Goal: Task Accomplishment & Management: Manage account settings

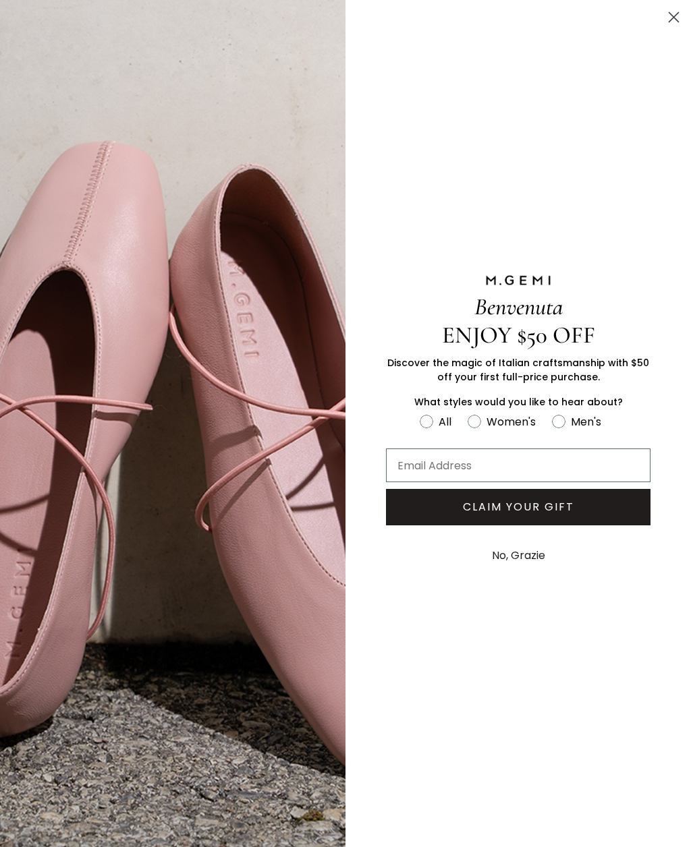
click at [683, 6] on icon "Close dialog" at bounding box center [674, 17] width 24 height 24
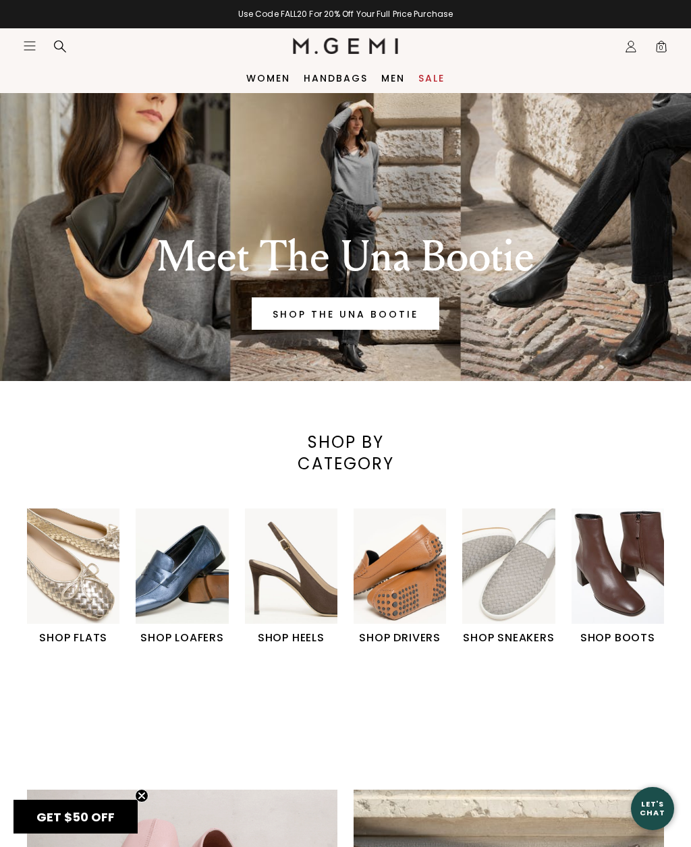
click at [175, 624] on img "2 / 6" at bounding box center [182, 567] width 92 height 116
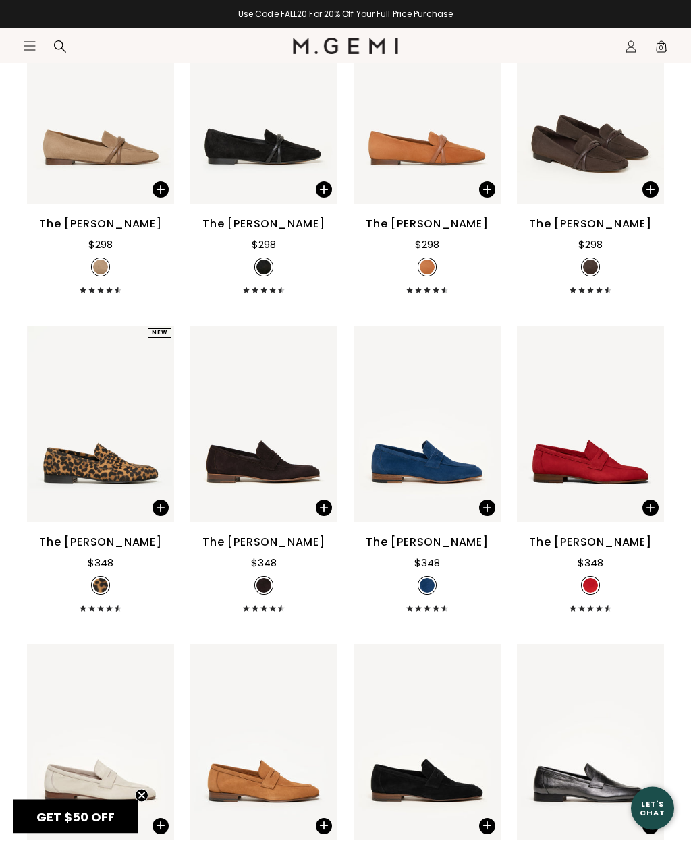
scroll to position [610, 0]
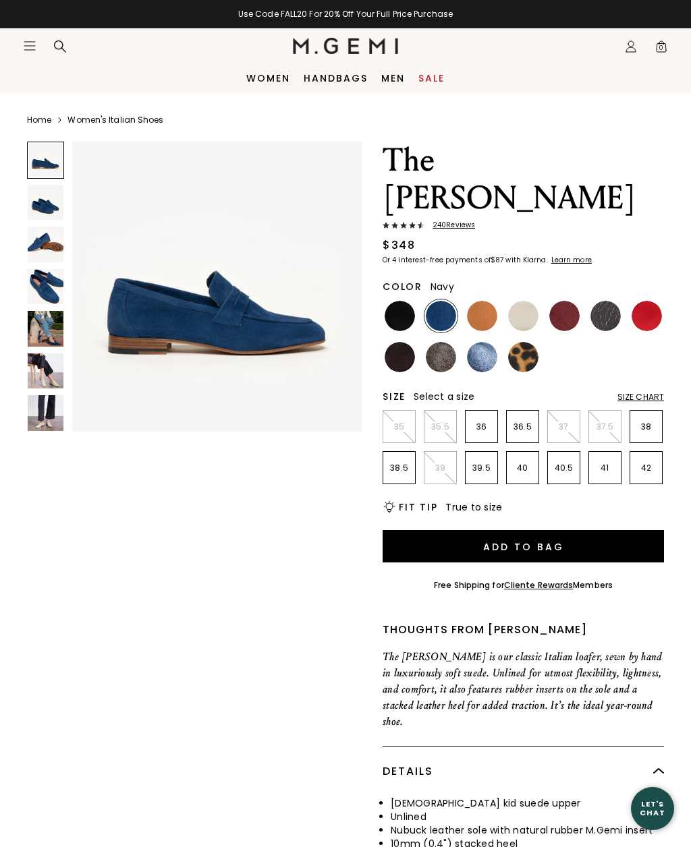
click at [262, 324] on img at bounding box center [217, 287] width 290 height 290
click at [328, 424] on img at bounding box center [217, 287] width 290 height 290
click at [45, 207] on img at bounding box center [46, 203] width 36 height 36
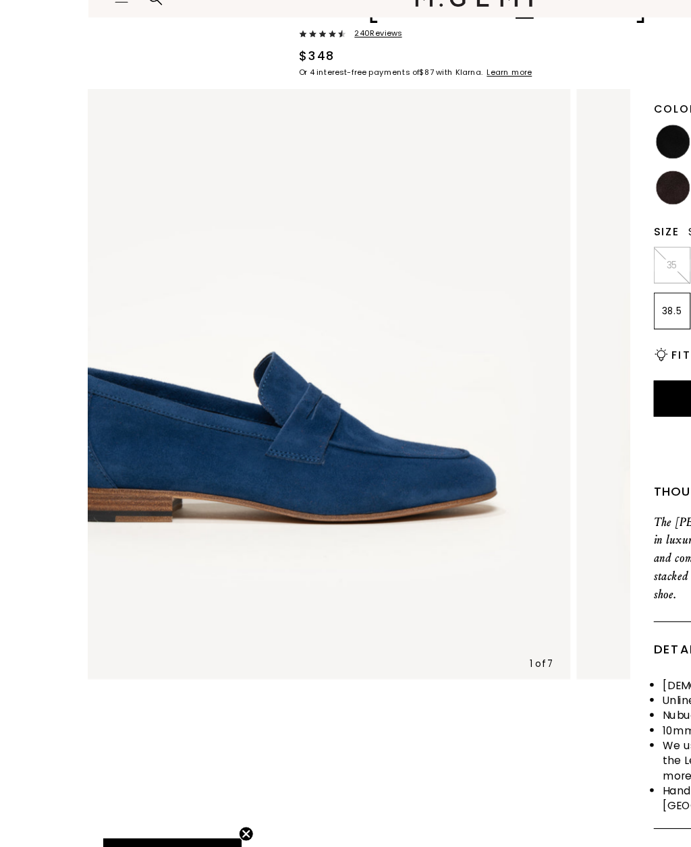
scroll to position [109, 0]
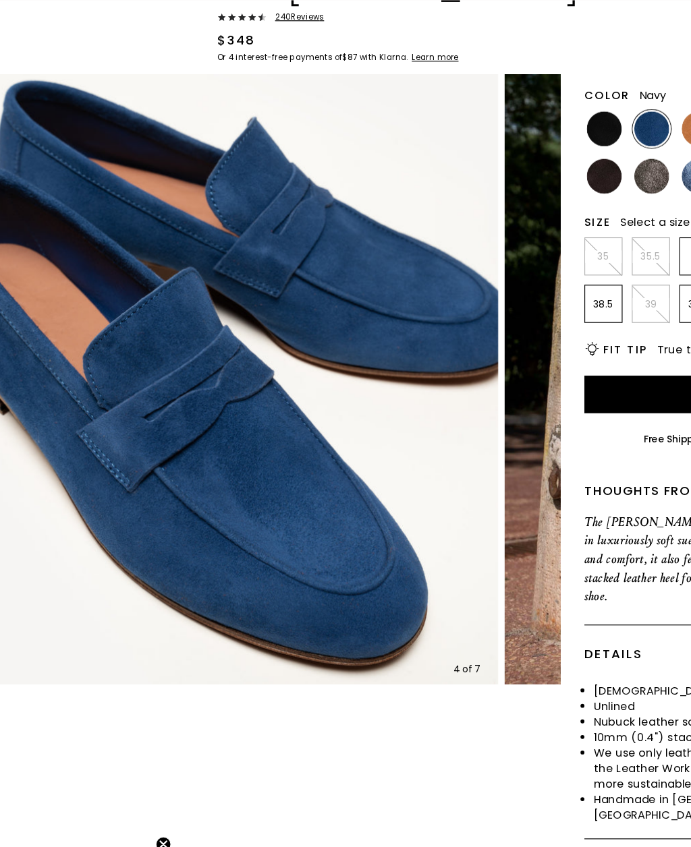
click at [222, 666] on div "4 of 7 Color Navy Size Select a size Size Chart 35 35.5 36 36.5 37 37.5 38 38.5…" at bounding box center [345, 484] width 637 height 714
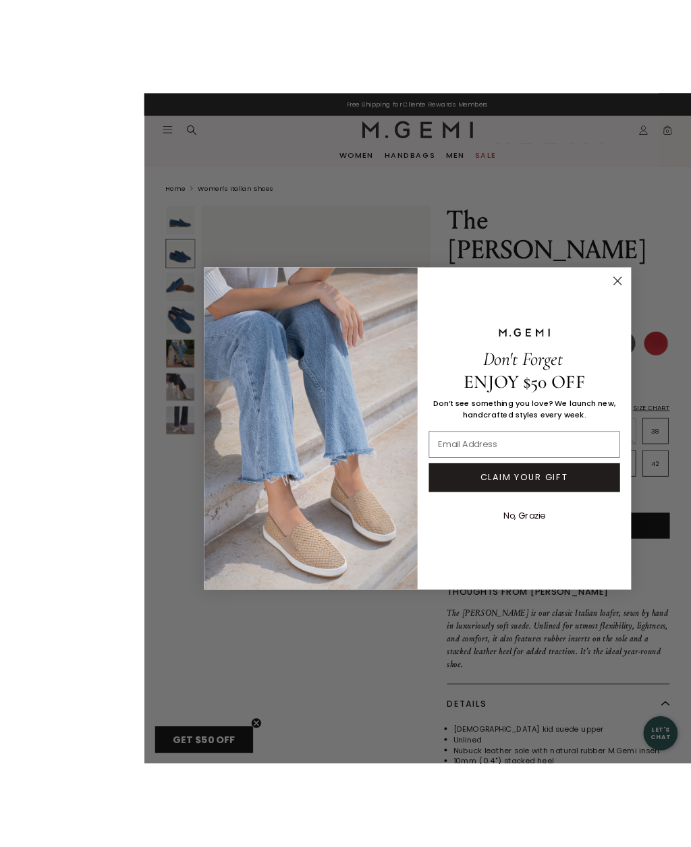
scroll to position [36, 0]
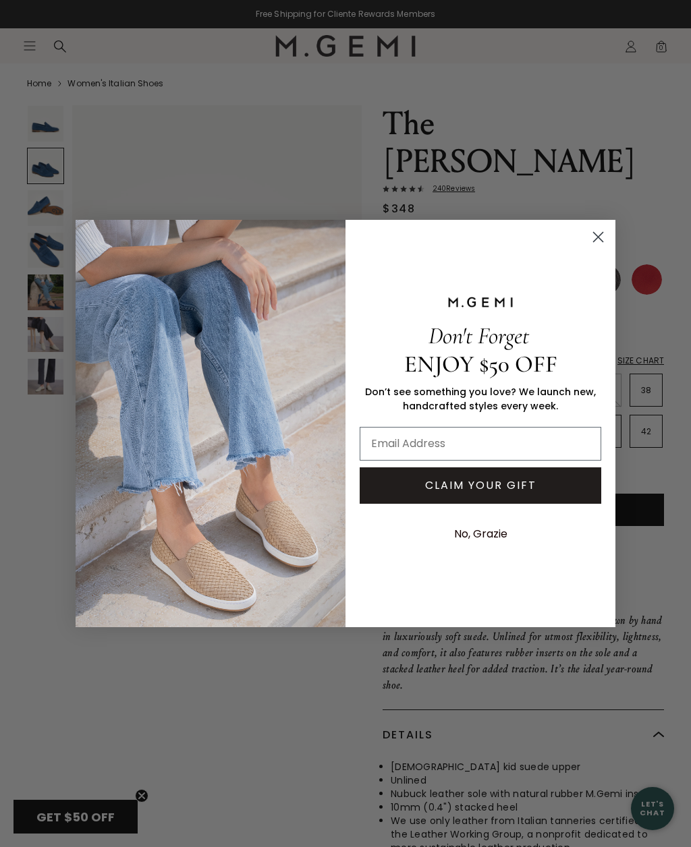
click at [592, 248] on circle "Close dialog" at bounding box center [598, 237] width 22 height 22
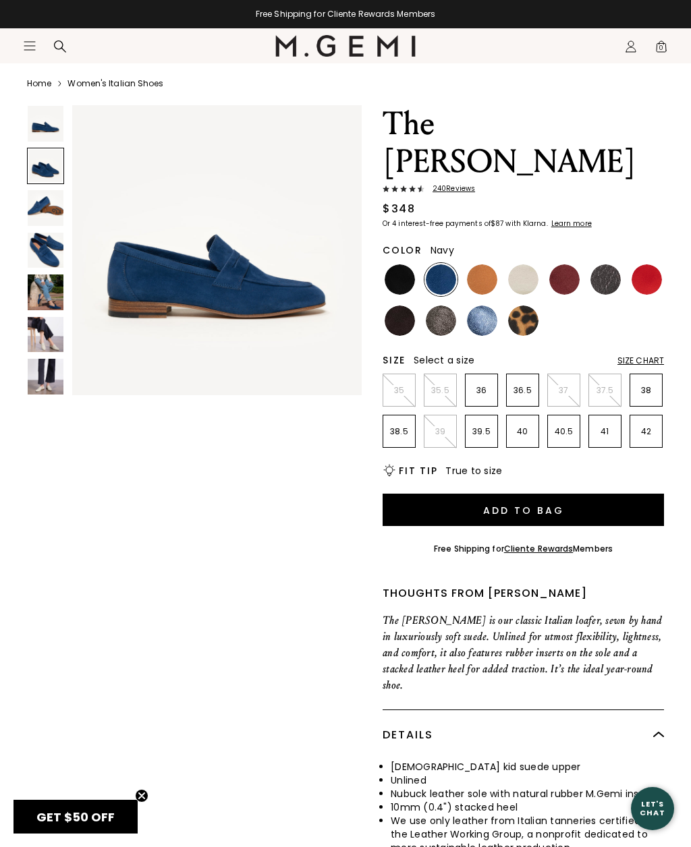
click at [490, 306] on img at bounding box center [482, 321] width 30 height 30
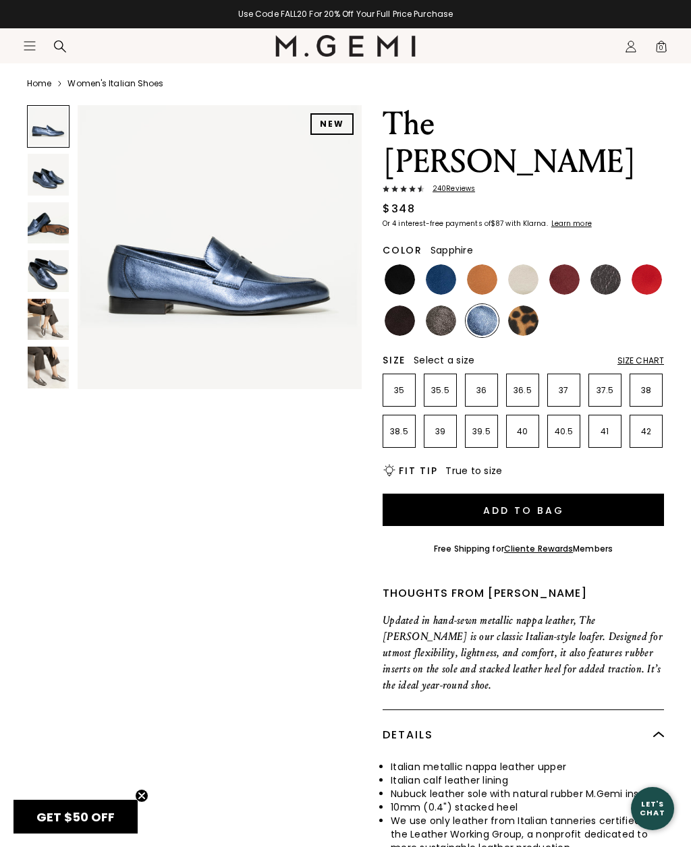
click at [482, 306] on img at bounding box center [482, 321] width 30 height 30
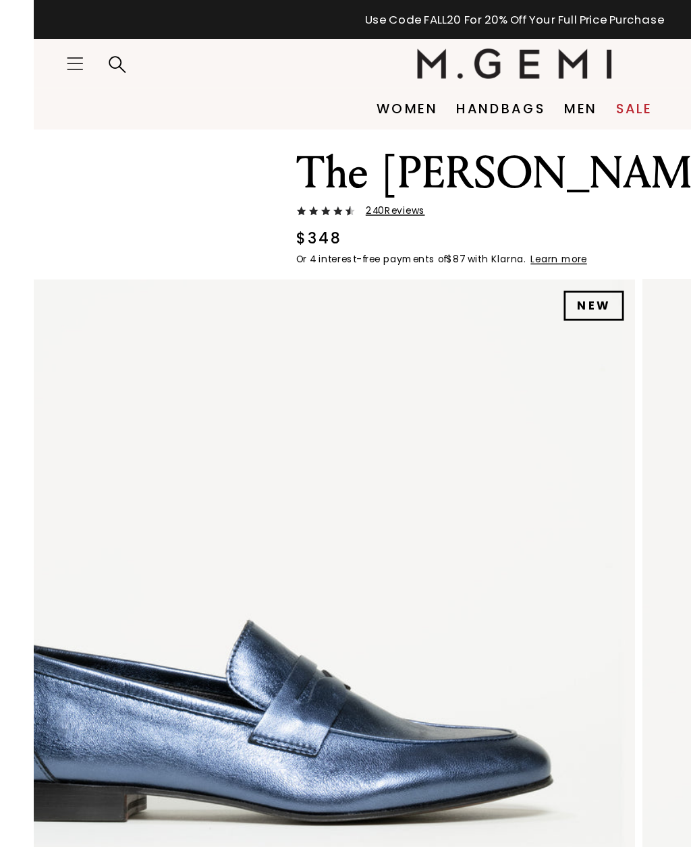
scroll to position [2, 0]
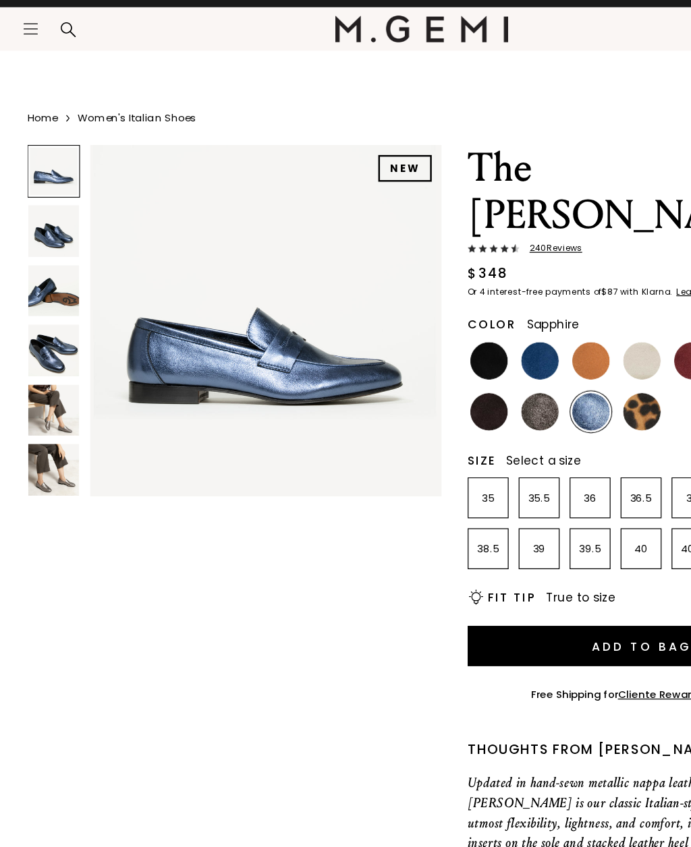
click at [220, 318] on img at bounding box center [220, 282] width 284 height 284
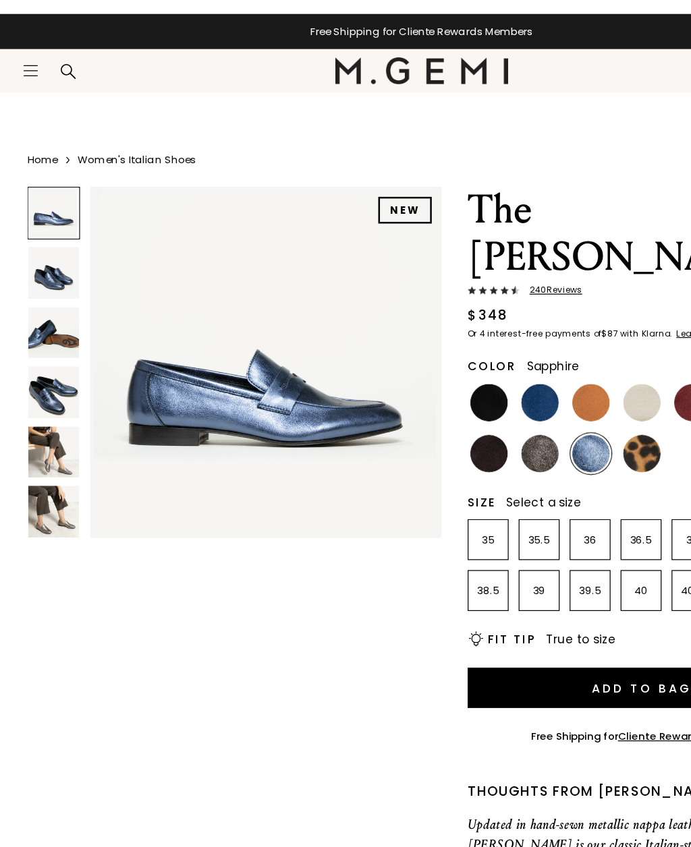
scroll to position [0, 0]
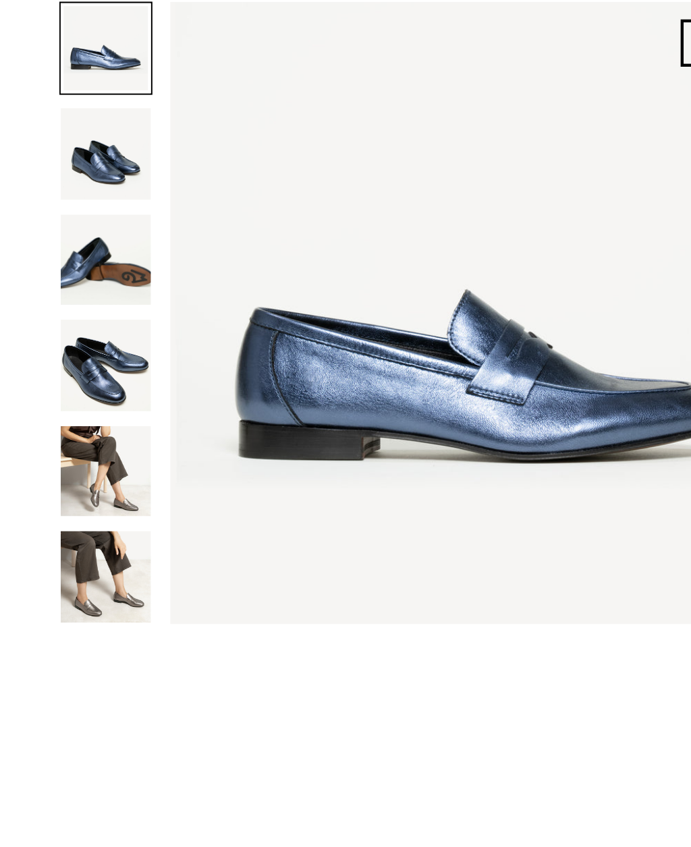
click at [52, 287] on img at bounding box center [48, 307] width 41 height 41
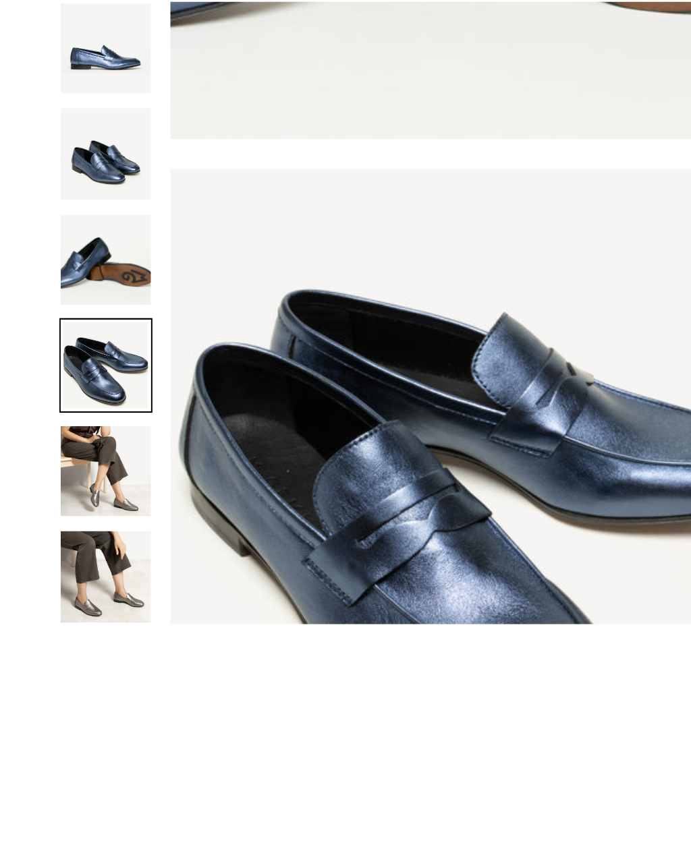
scroll to position [892, 0]
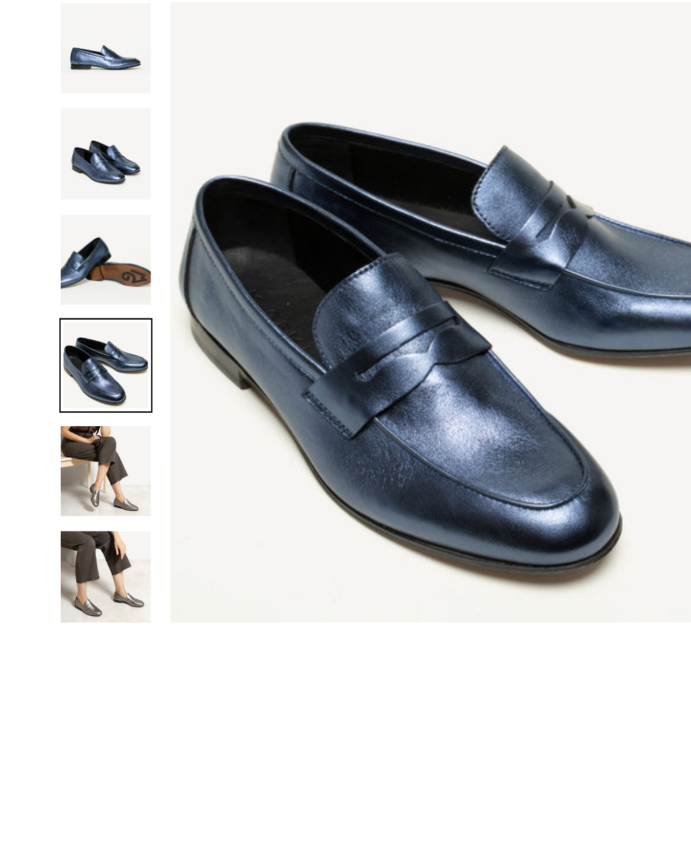
click at [55, 383] on img at bounding box center [48, 403] width 41 height 41
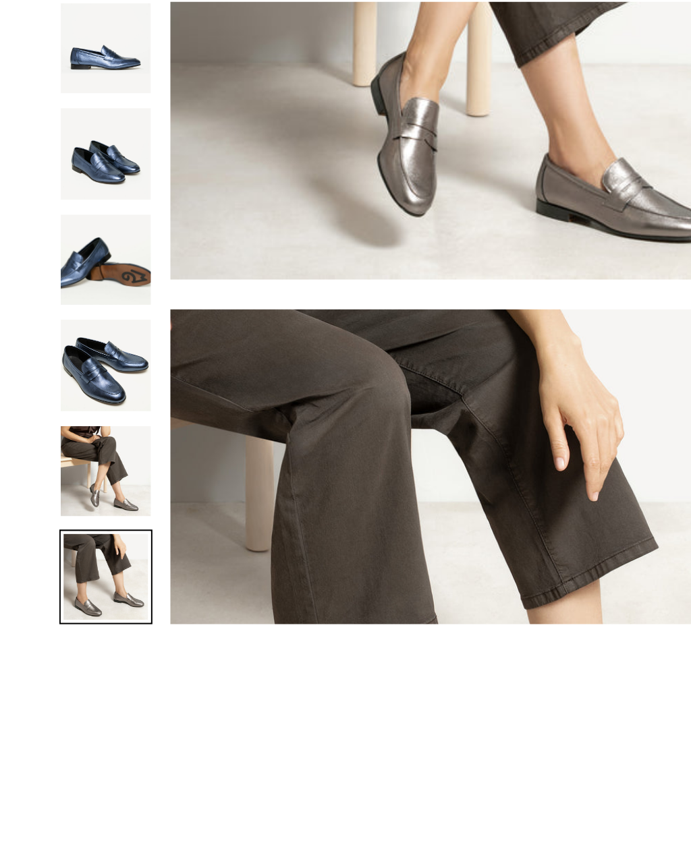
scroll to position [1486, 0]
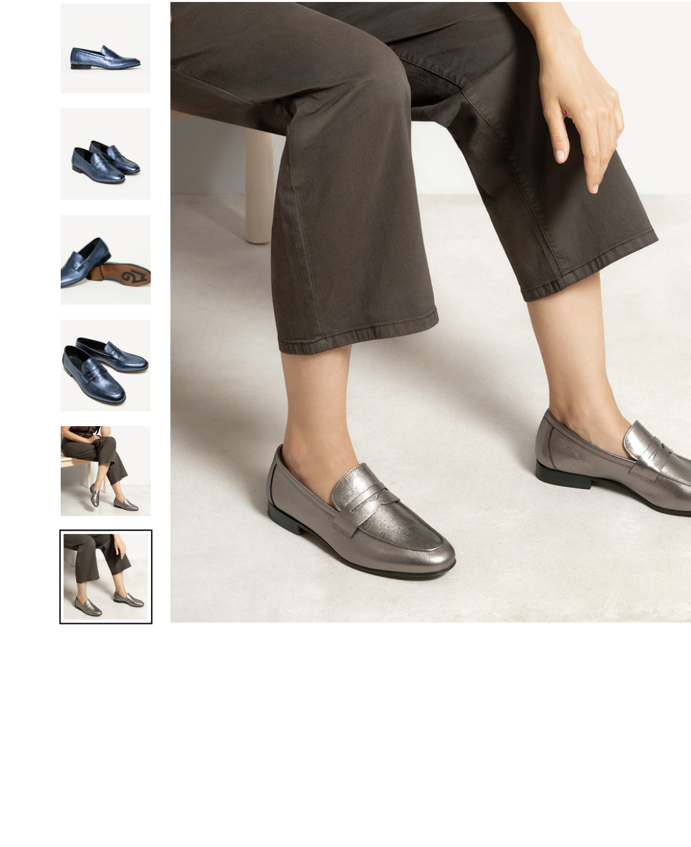
click at [56, 335] on img at bounding box center [48, 355] width 41 height 41
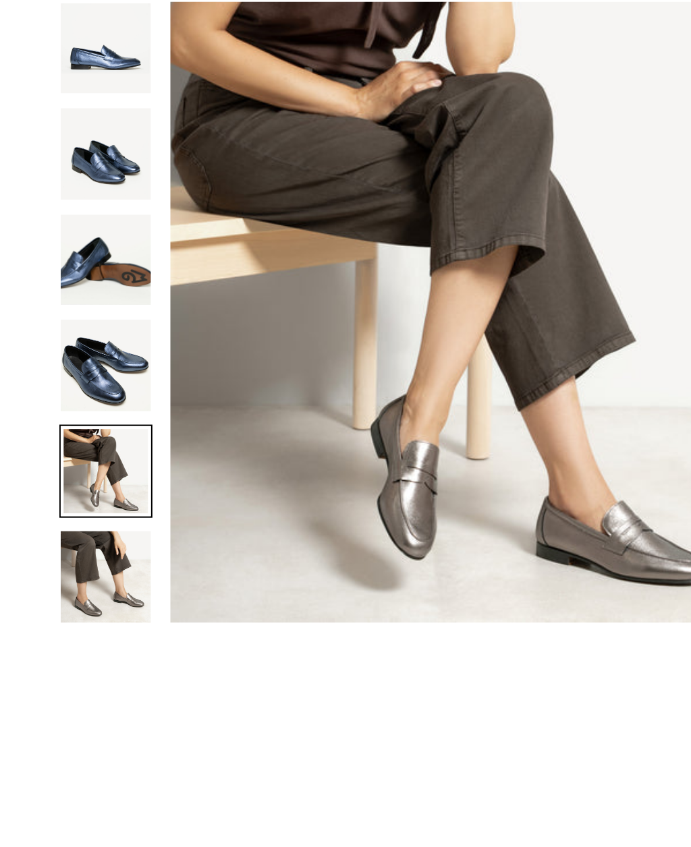
scroll to position [1189, 0]
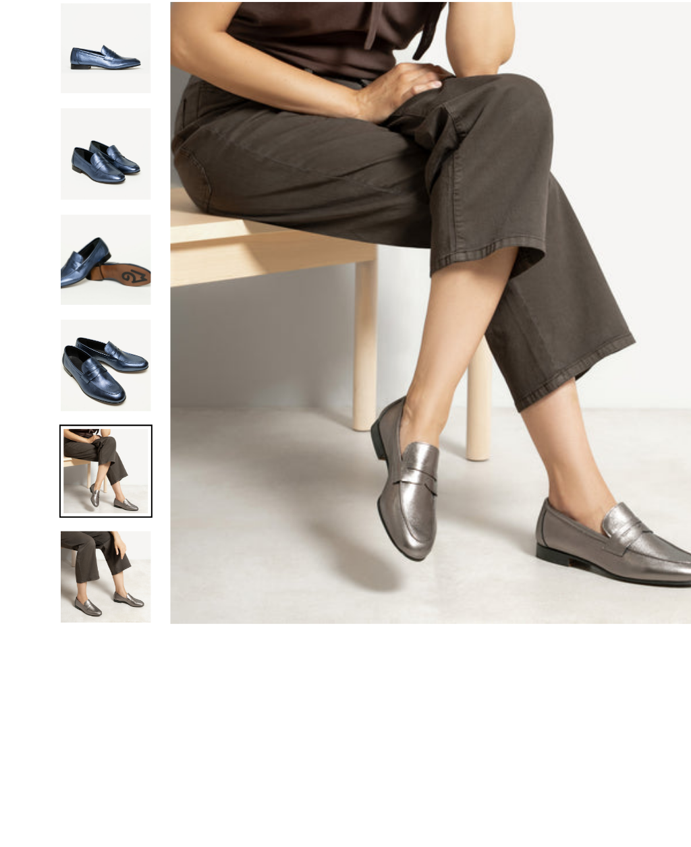
click at [49, 287] on img at bounding box center [48, 307] width 41 height 41
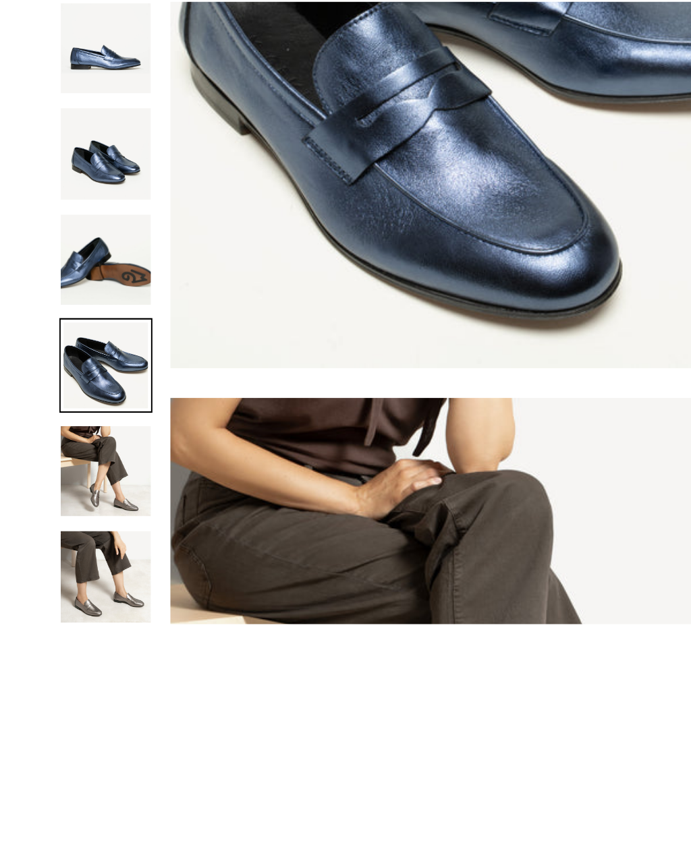
scroll to position [892, 0]
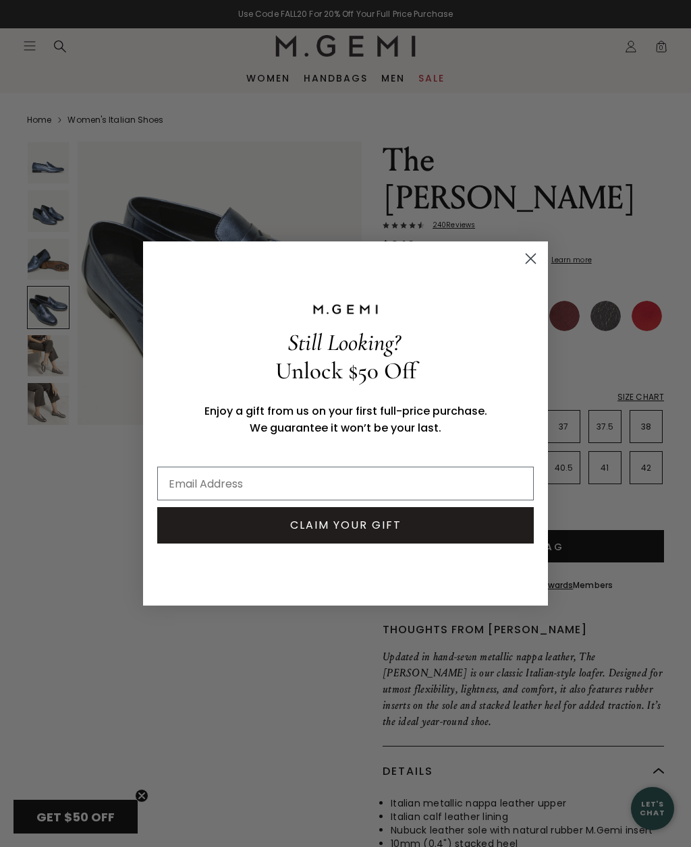
click at [532, 262] on circle "Close dialog" at bounding box center [530, 259] width 22 height 22
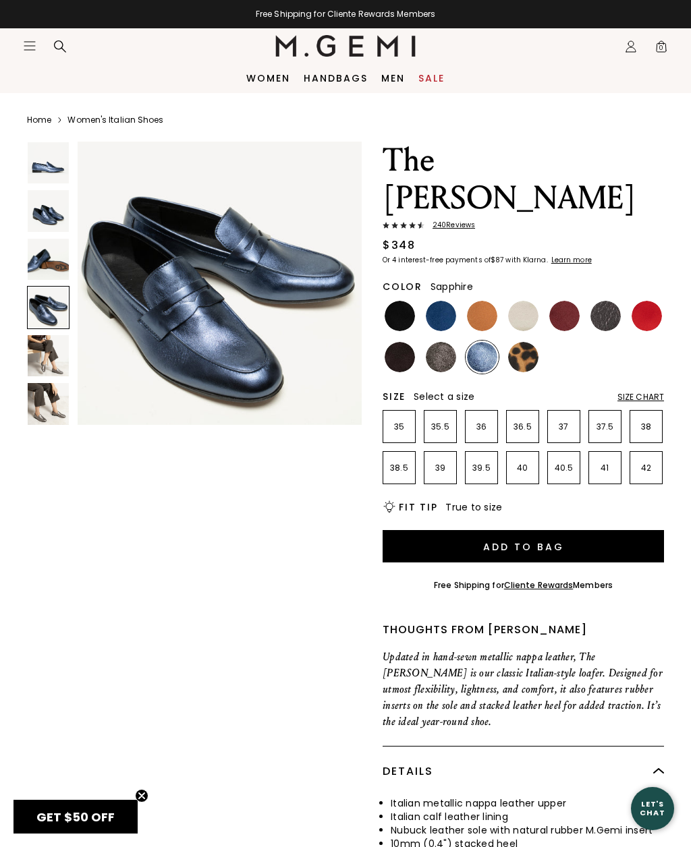
click at [428, 301] on img at bounding box center [441, 316] width 30 height 30
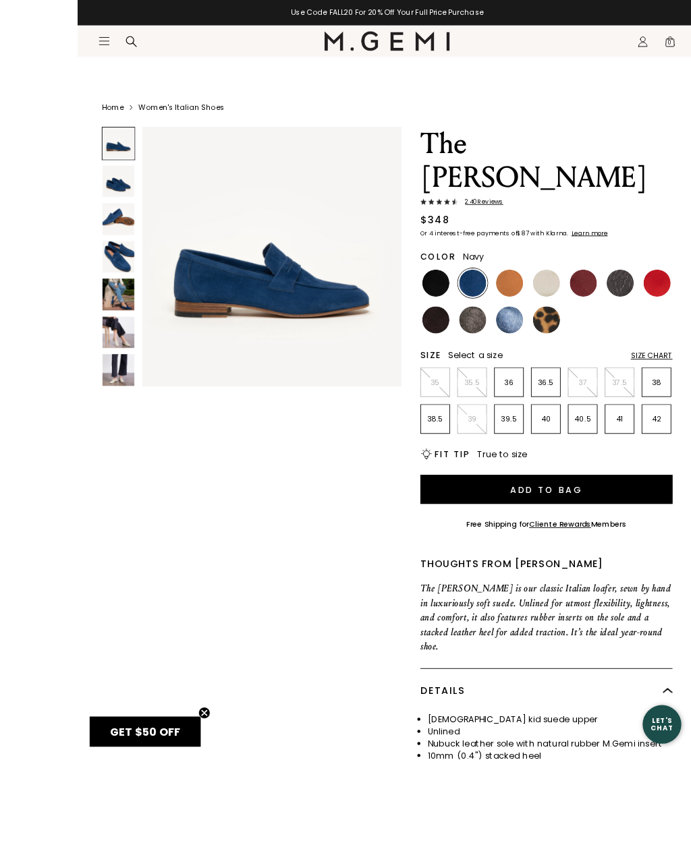
scroll to position [96, 0]
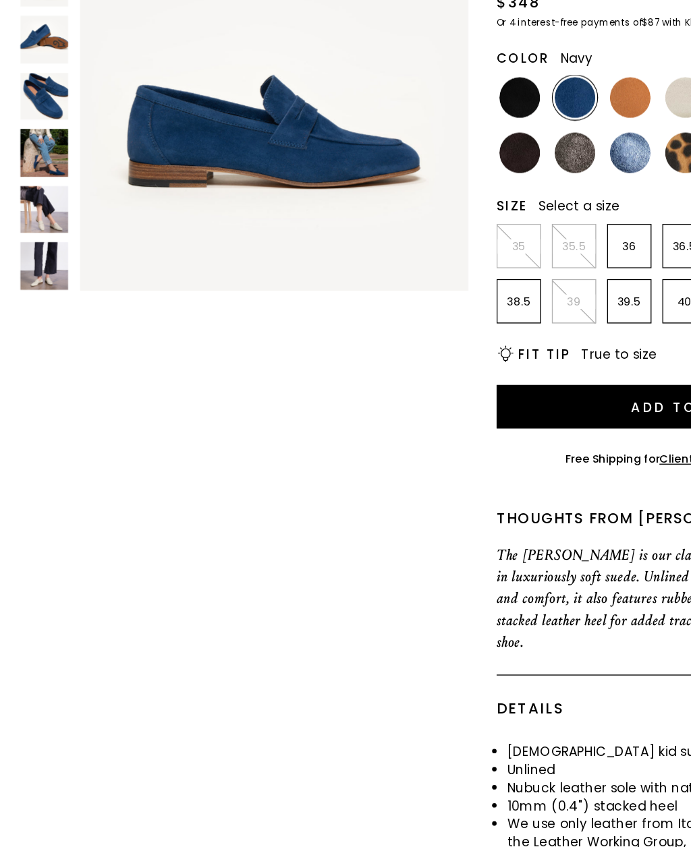
click at [467, 205] on img at bounding box center [482, 220] width 30 height 30
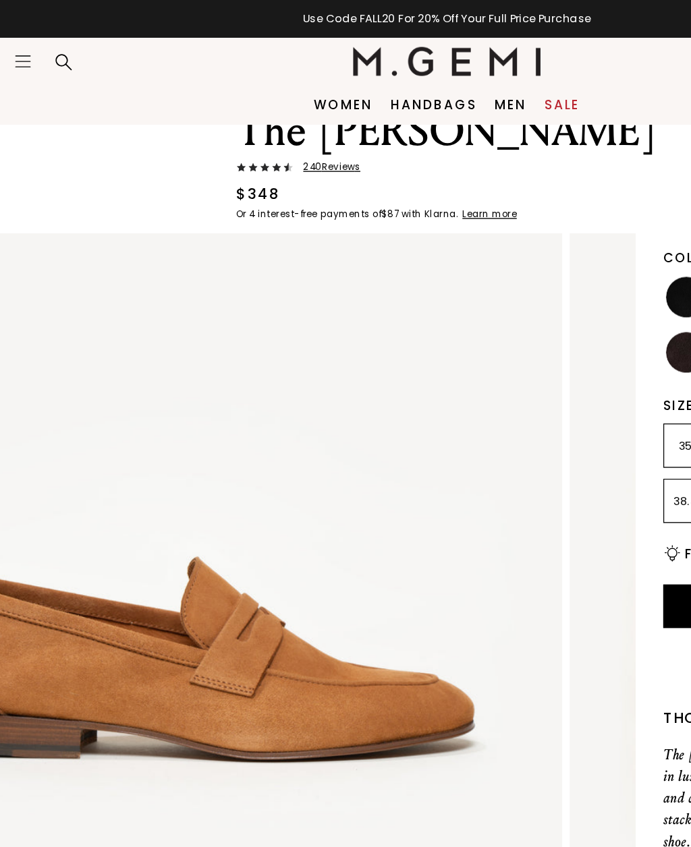
scroll to position [63, 0]
click at [480, 147] on div "Home Women's Italian Shoes The [PERSON_NAME] 240 Review s $348 Or 4 interest-fr…" at bounding box center [345, 482] width 637 height 904
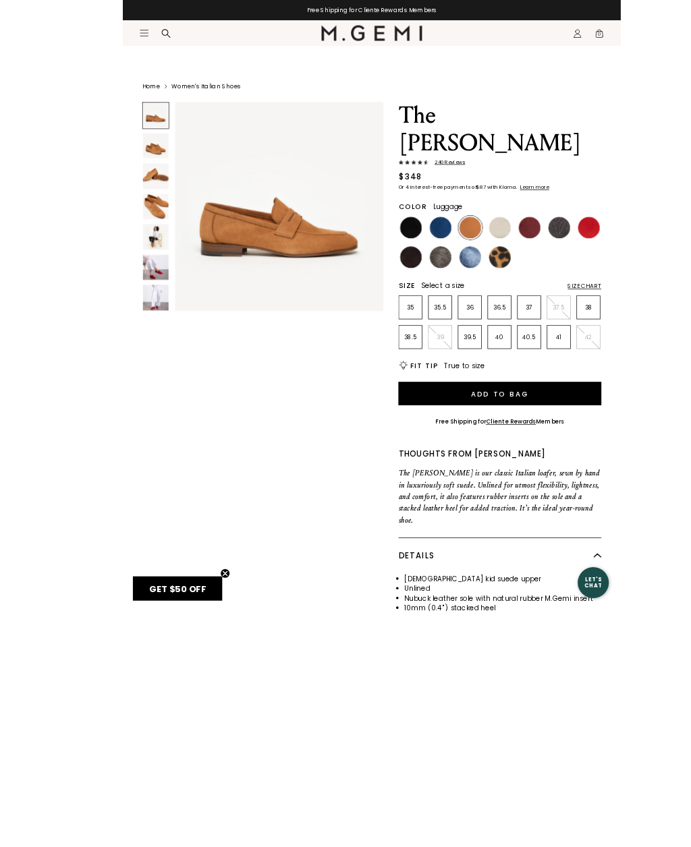
scroll to position [13, 0]
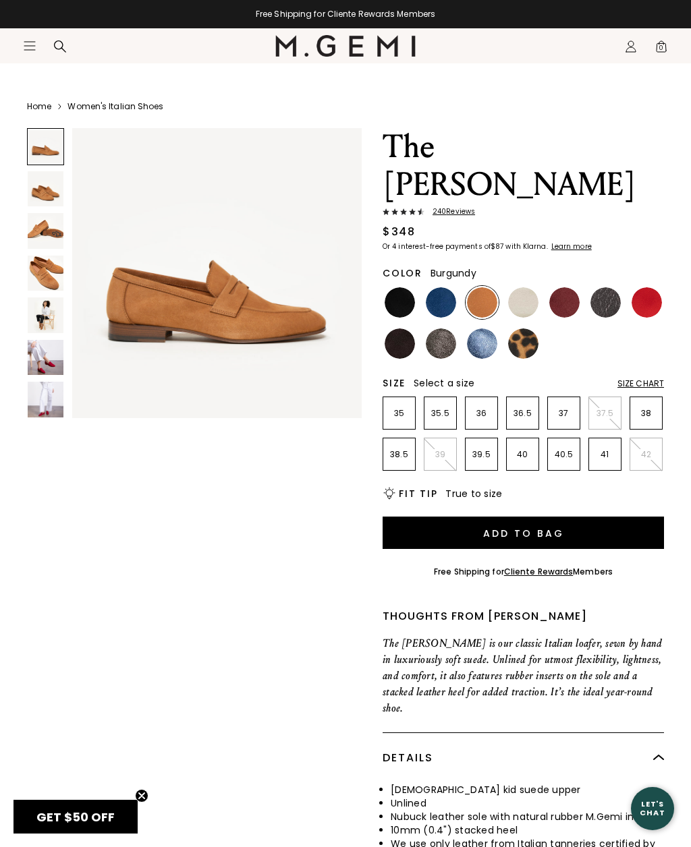
click at [567, 287] on img at bounding box center [564, 302] width 30 height 30
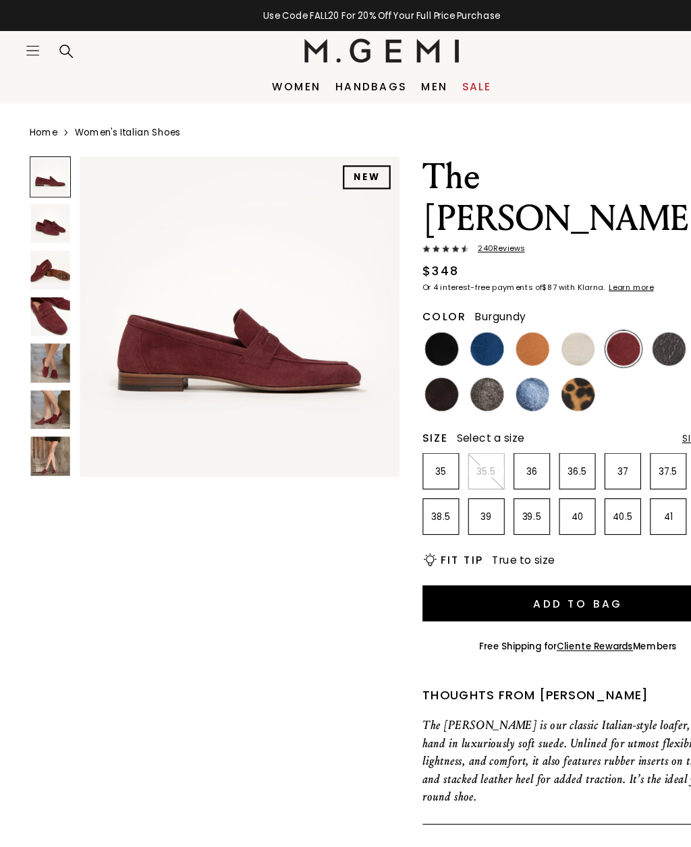
click at [52, 335] on img at bounding box center [46, 329] width 36 height 36
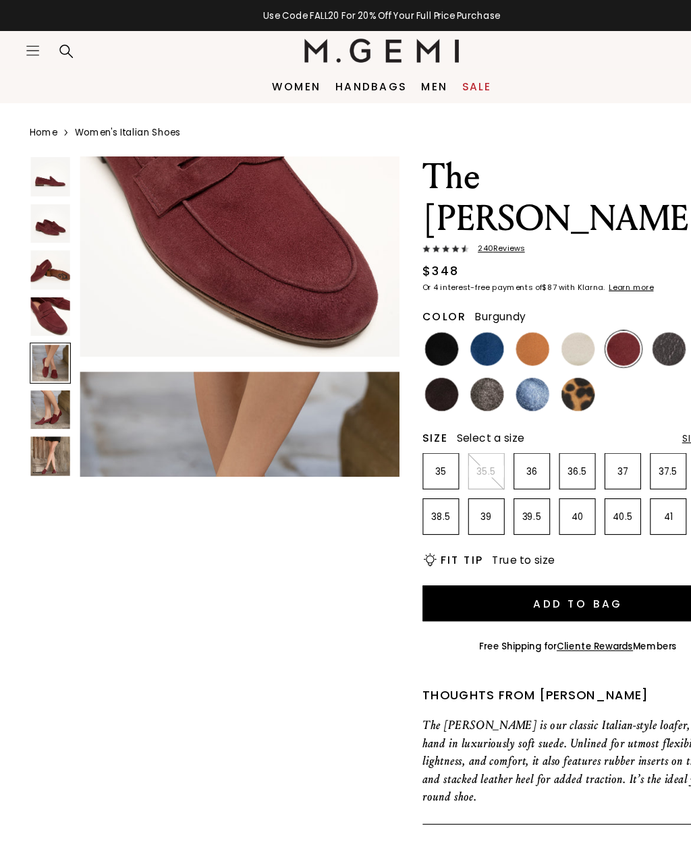
scroll to position [1213, 0]
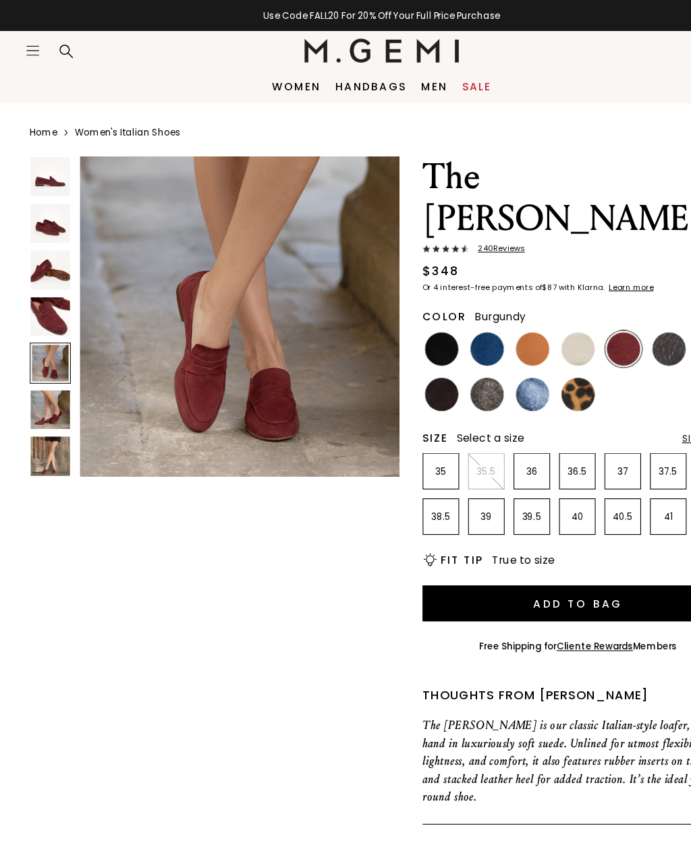
click at [51, 363] on img at bounding box center [46, 371] width 36 height 36
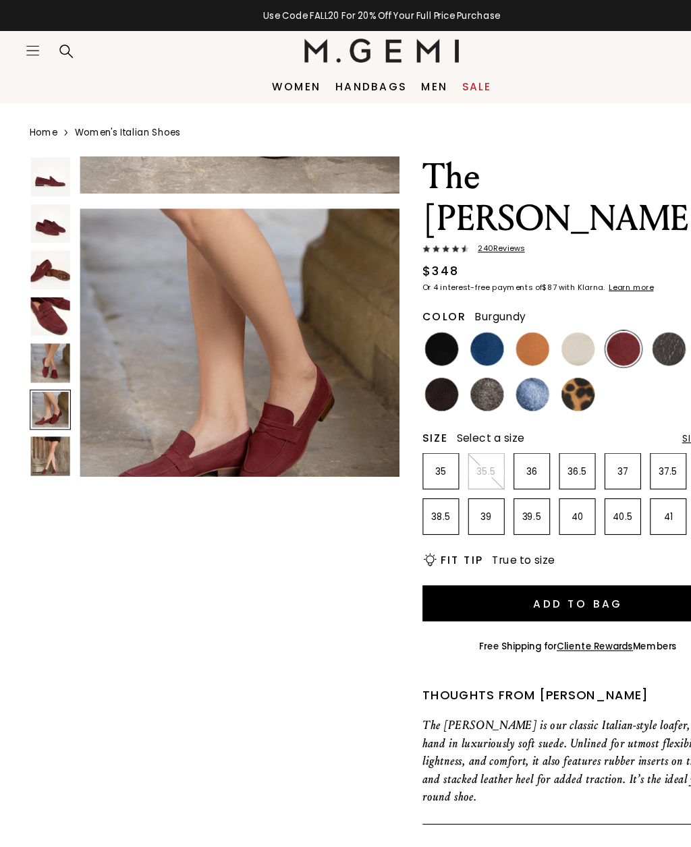
scroll to position [1516, 0]
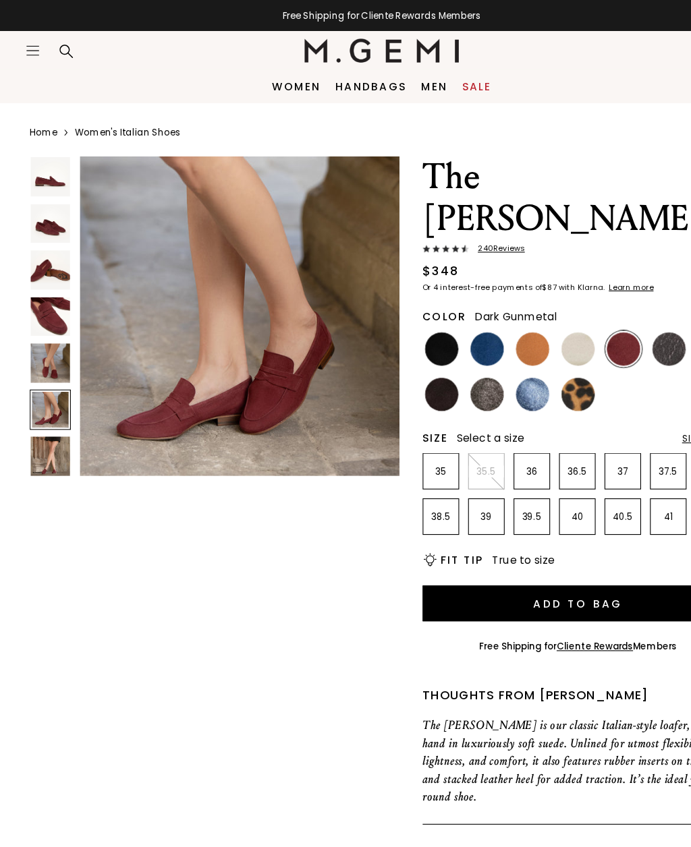
click at [598, 301] on img at bounding box center [605, 316] width 30 height 30
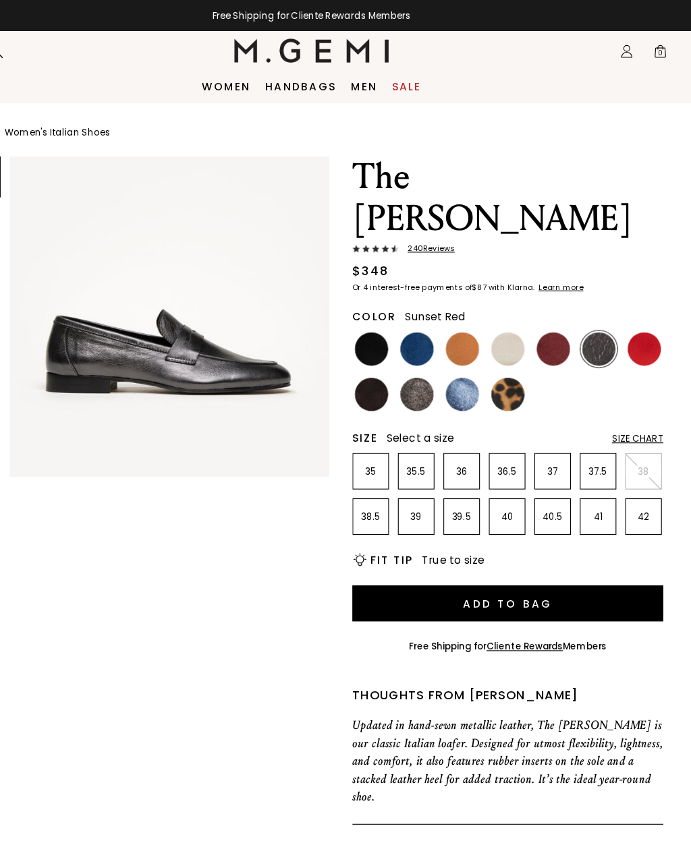
click at [631, 301] on img at bounding box center [646, 316] width 30 height 30
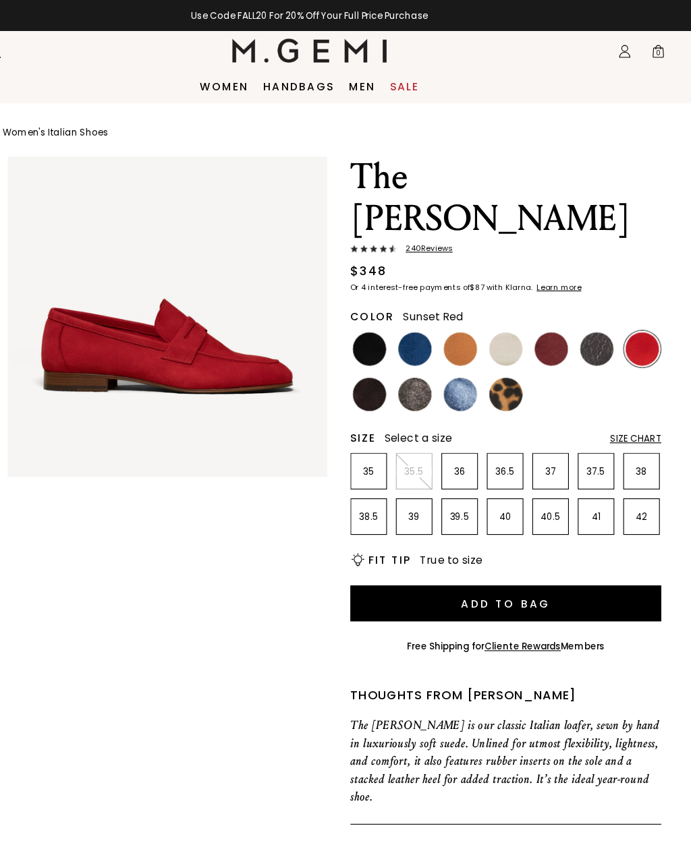
click at [628, 46] on icon at bounding box center [630, 43] width 5 height 5
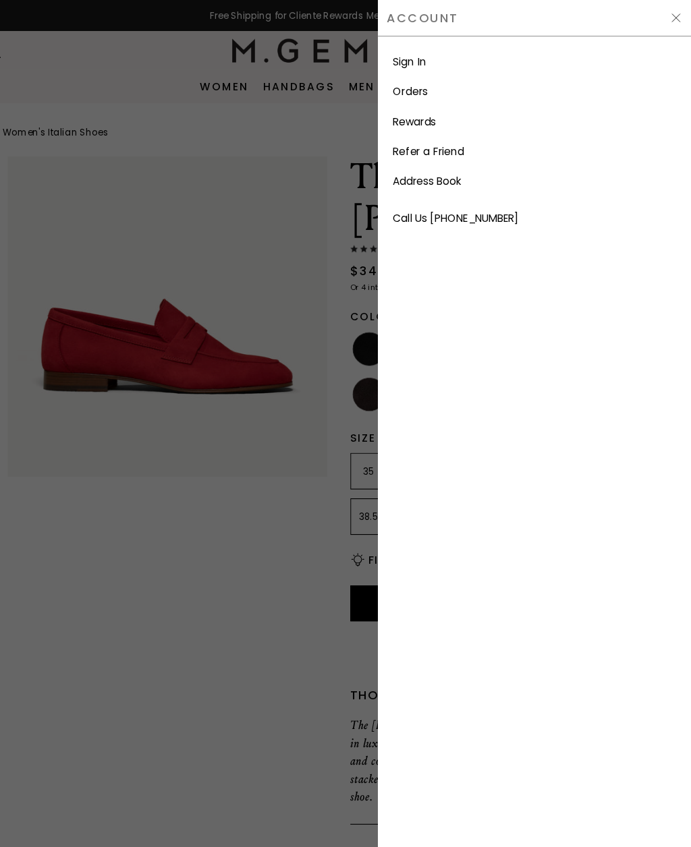
click at [421, 58] on link "Sign In" at bounding box center [436, 55] width 30 height 13
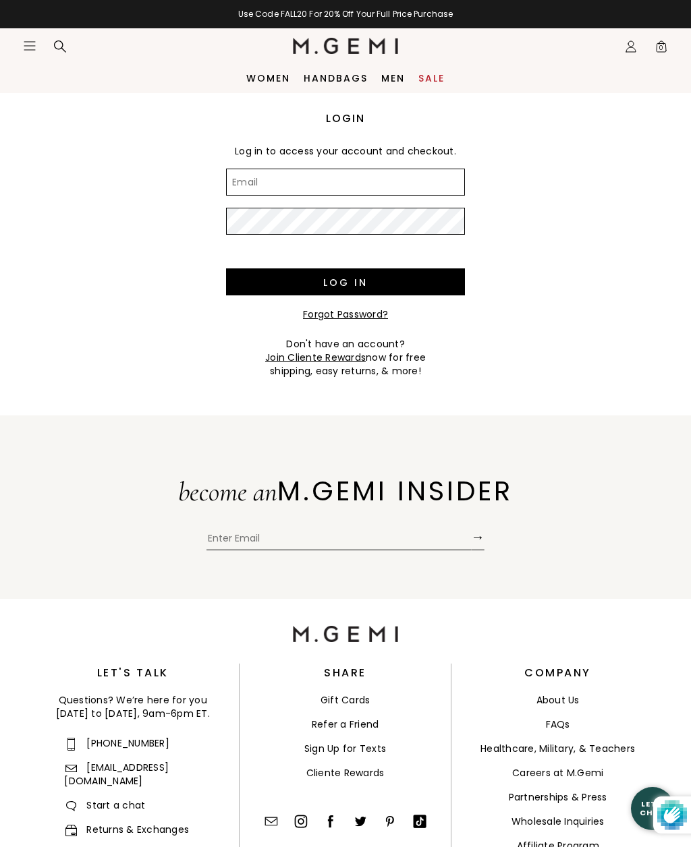
click at [288, 177] on input "Email" at bounding box center [345, 182] width 239 height 27
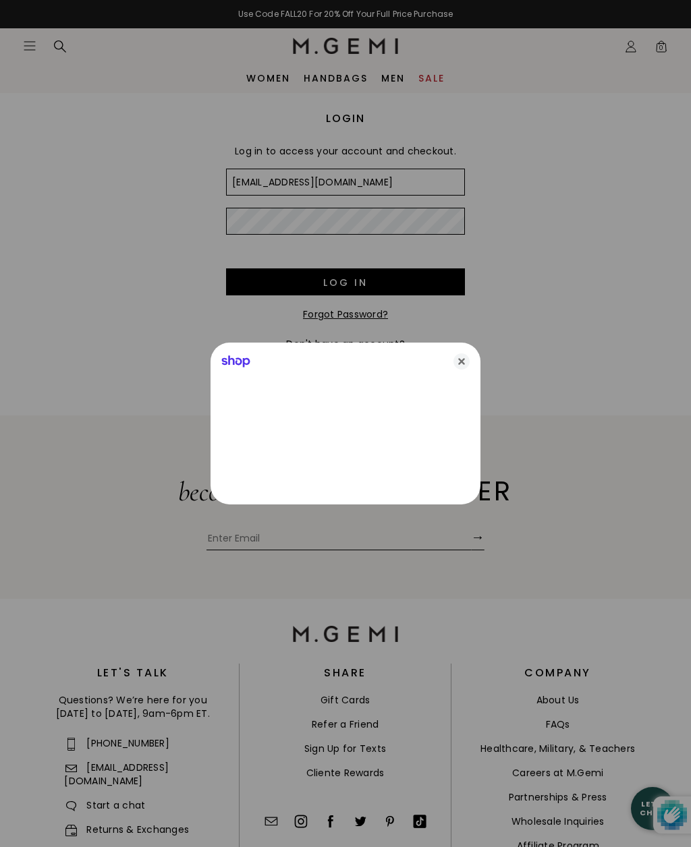
type input "ldelucacarter@verizon.net"
click at [372, 219] on div at bounding box center [345, 423] width 691 height 847
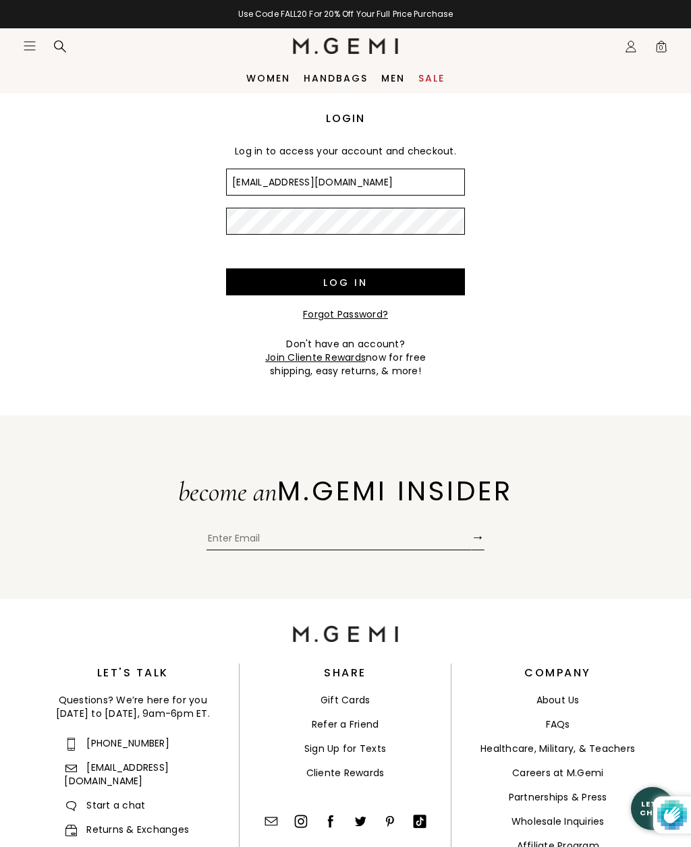
click at [350, 283] on input "Log in" at bounding box center [345, 281] width 239 height 27
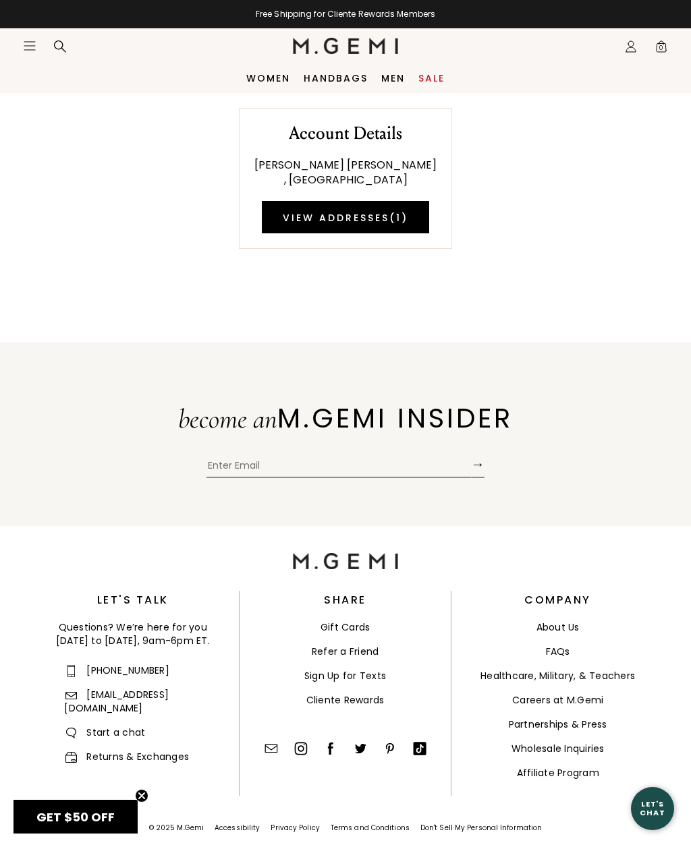
click at [621, 51] on div "Icons/20x20/profile@2x Sign Out Orders Rewards Refer a Friend Address Book Call…" at bounding box center [630, 46] width 27 height 35
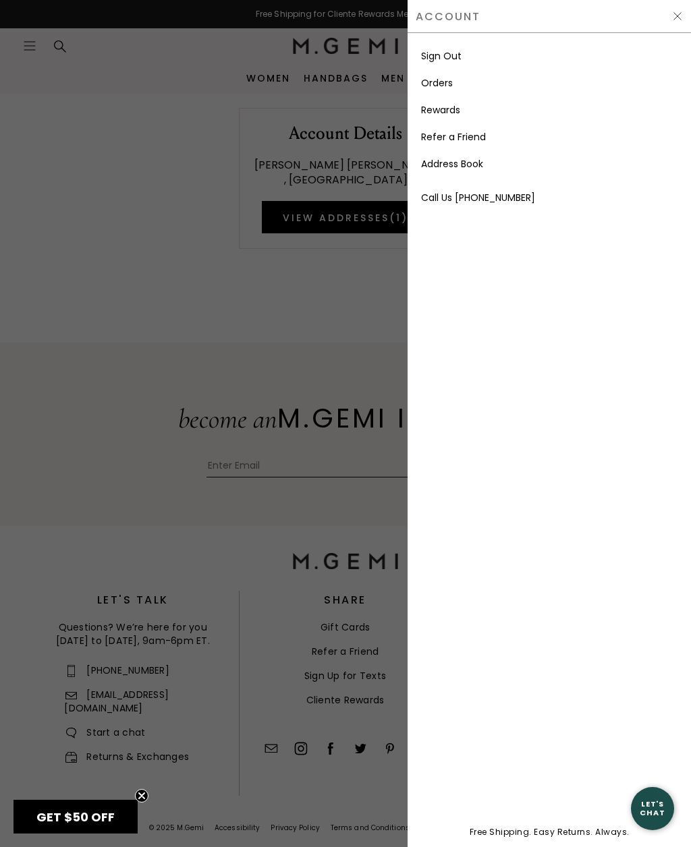
click at [436, 88] on link "Orders" at bounding box center [437, 82] width 32 height 13
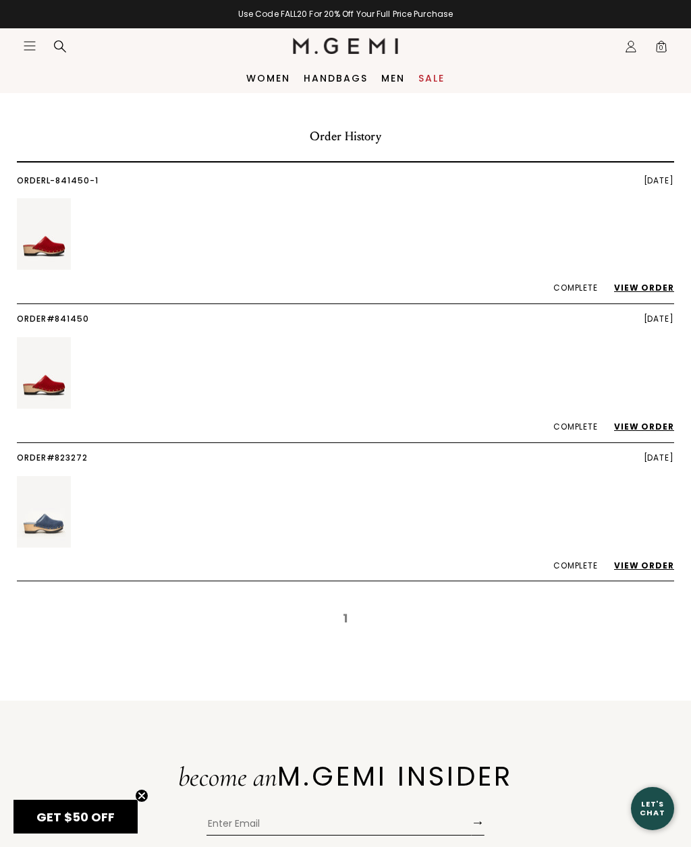
click at [646, 562] on link "View Order" at bounding box center [637, 565] width 74 height 11
